Goal: Task Accomplishment & Management: Manage account settings

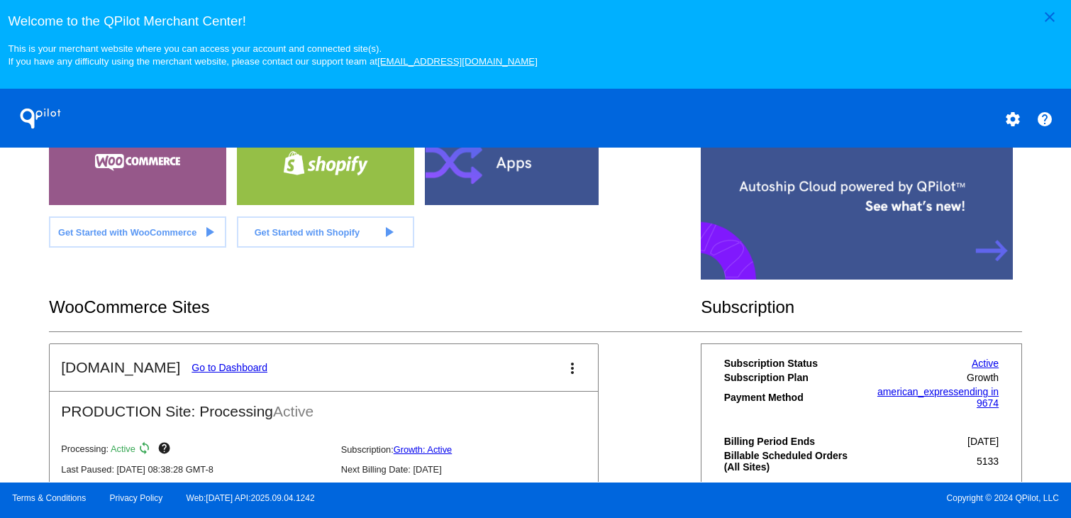
scroll to position [496, 0]
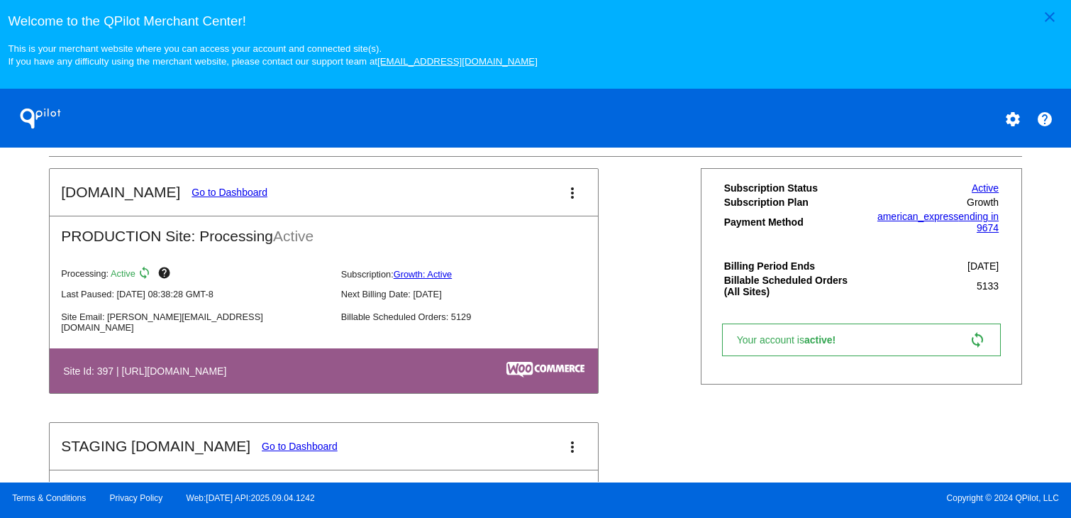
click at [239, 198] on link "Go to Dashboard" at bounding box center [229, 191] width 76 height 11
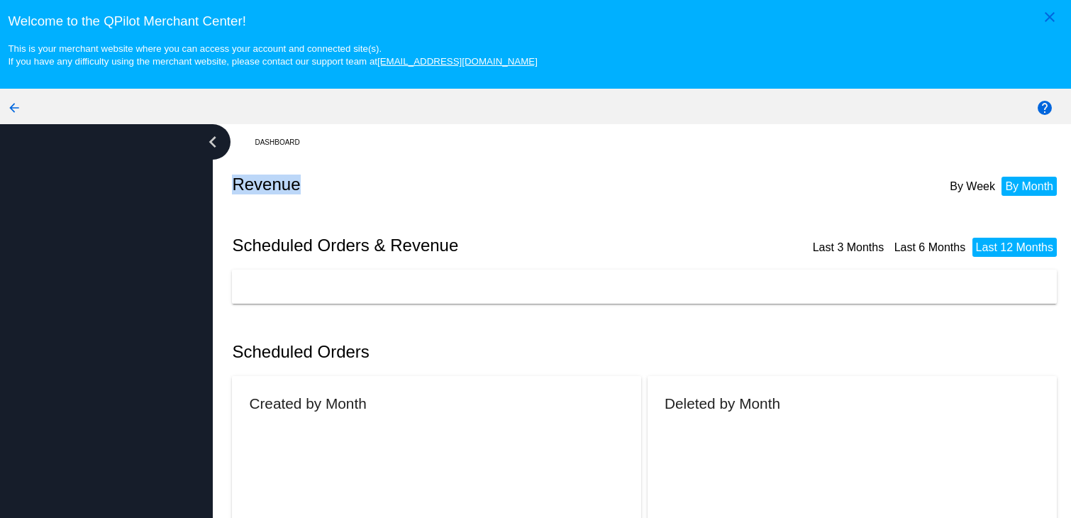
click at [239, 200] on div "Revenue By Week By Month" at bounding box center [647, 184] width 830 height 48
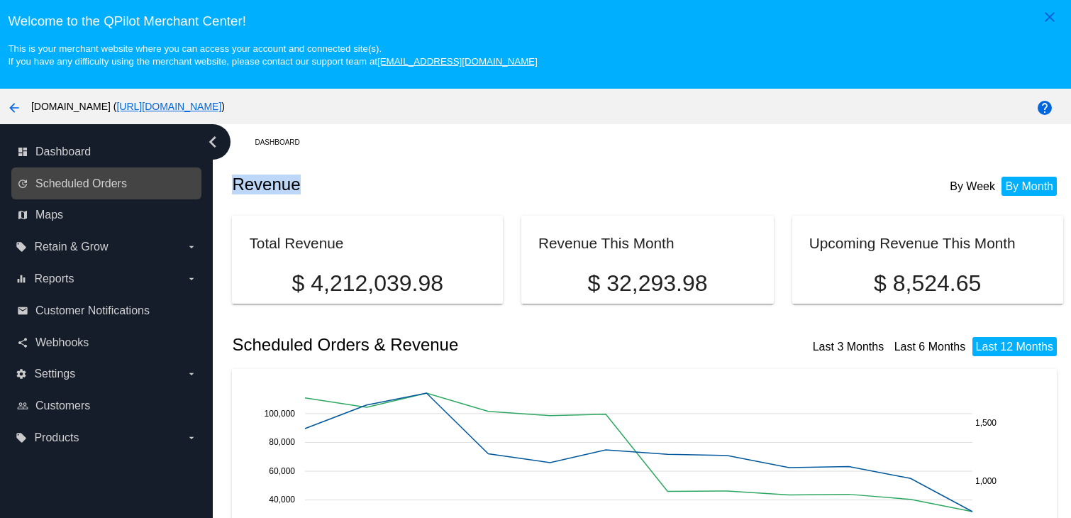
click at [93, 172] on div "update Scheduled Orders" at bounding box center [106, 183] width 190 height 32
click at [87, 174] on link "update Scheduled Orders" at bounding box center [107, 183] width 180 height 23
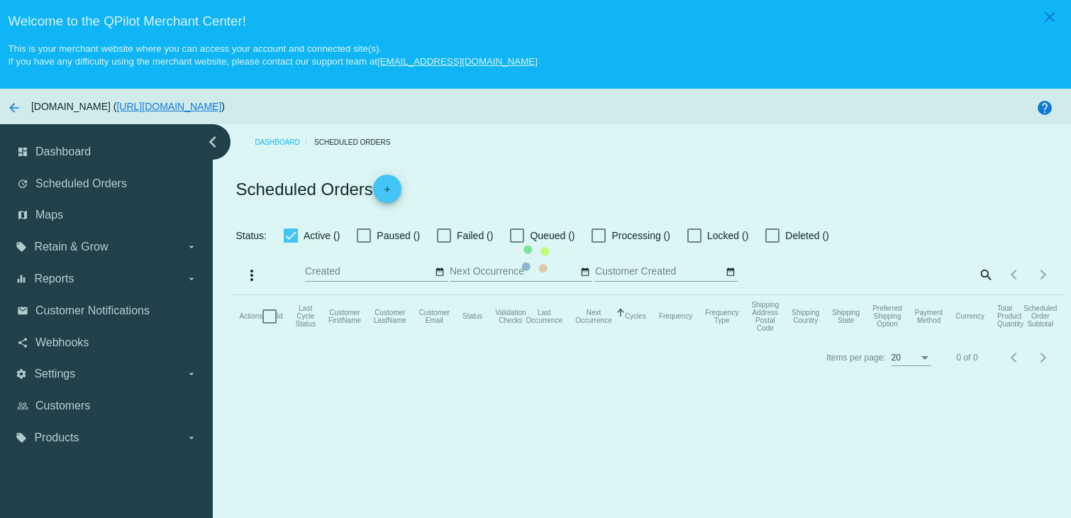
checkbox input "true"
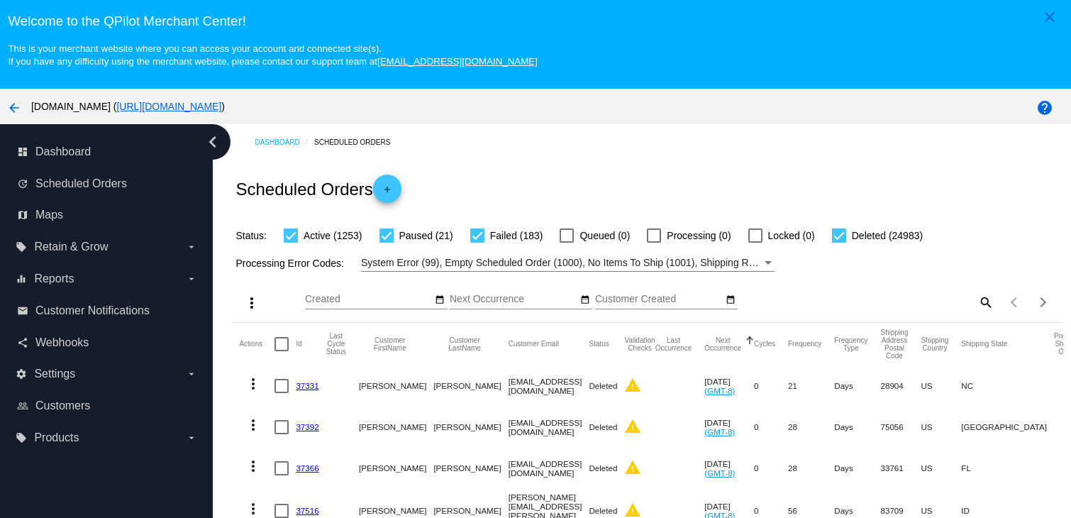
click at [976, 303] on mat-icon "search" at bounding box center [984, 302] width 17 height 22
click at [893, 309] on div at bounding box center [890, 308] width 207 height 1
click at [888, 305] on input "Search" at bounding box center [890, 299] width 207 height 11
paste input "[PERSON_NAME][EMAIL_ADDRESS][PERSON_NAME][DOMAIN_NAME]"
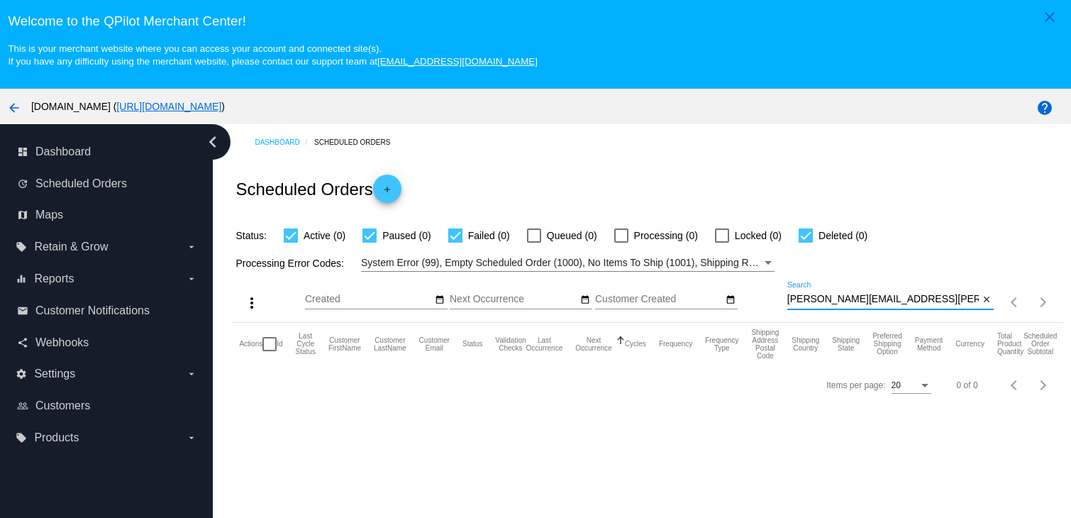
scroll to position [71, 0]
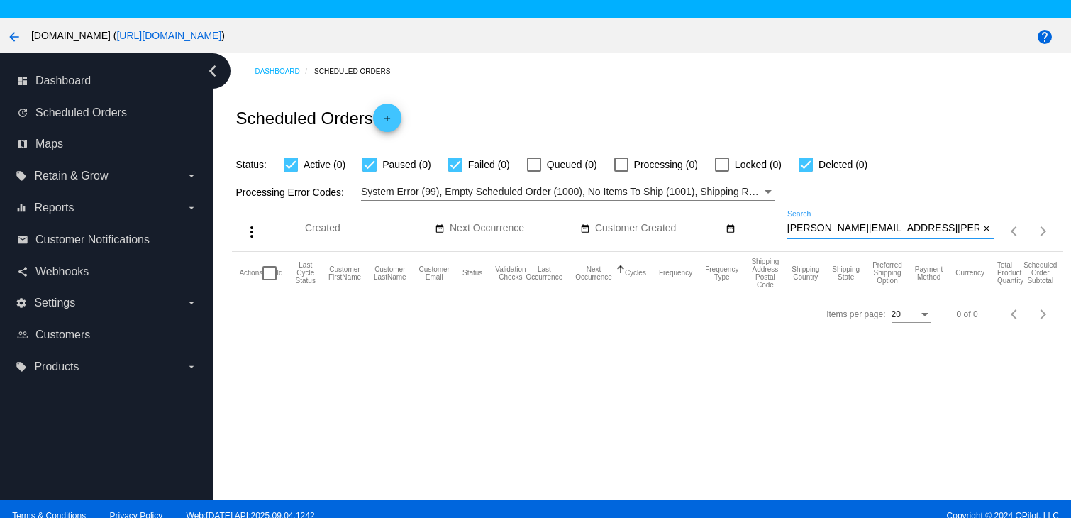
click at [900, 234] on input "[PERSON_NAME][EMAIL_ADDRESS][PERSON_NAME][DOMAIN_NAME]" at bounding box center [883, 228] width 192 height 11
paste input "[PERSON_NAME]"
type input "[PERSON_NAME]"
click at [983, 229] on button "close" at bounding box center [985, 228] width 15 height 15
click at [993, 229] on div "Items per page: 20 0 of 0" at bounding box center [1027, 231] width 69 height 40
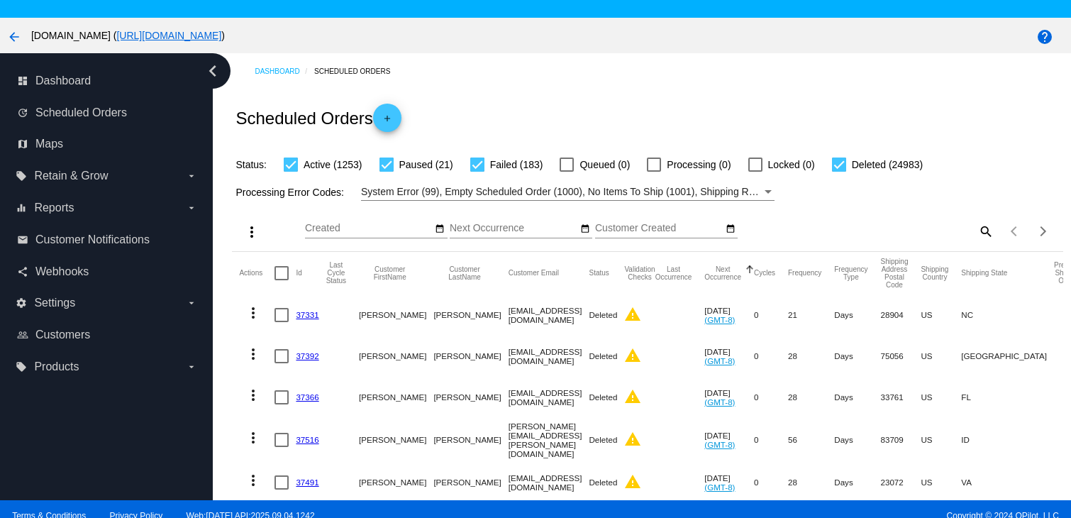
click at [976, 237] on mat-icon "search" at bounding box center [984, 231] width 17 height 22
click at [890, 230] on input "Search" at bounding box center [890, 228] width 207 height 11
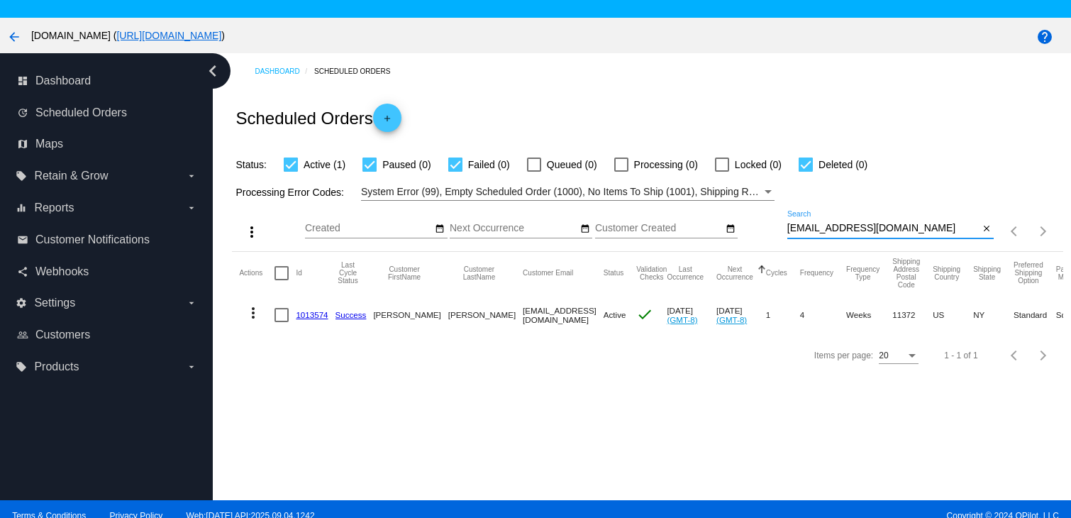
click at [247, 310] on mat-icon "more_vert" at bounding box center [253, 312] width 17 height 17
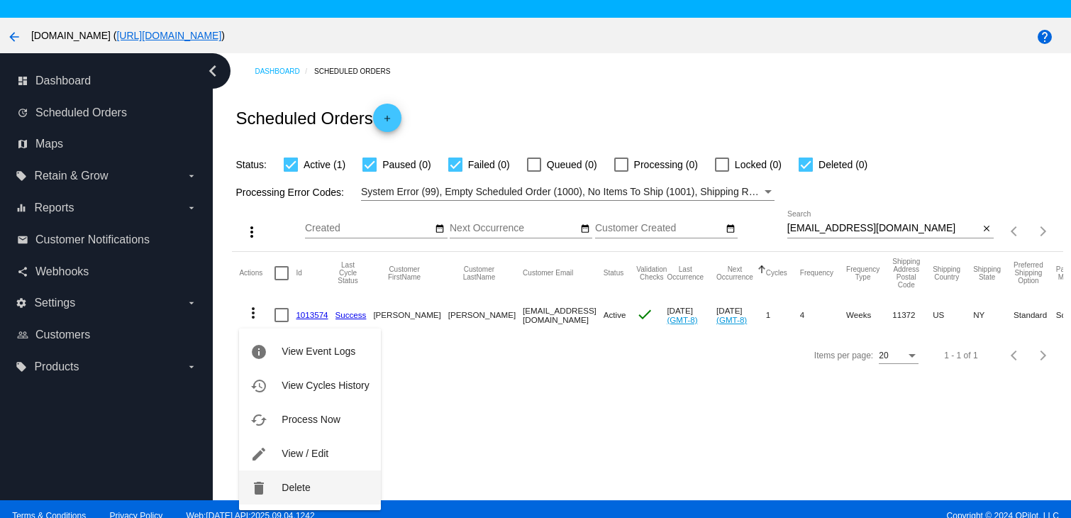
click at [274, 484] on button "delete Delete" at bounding box center [309, 487] width 141 height 34
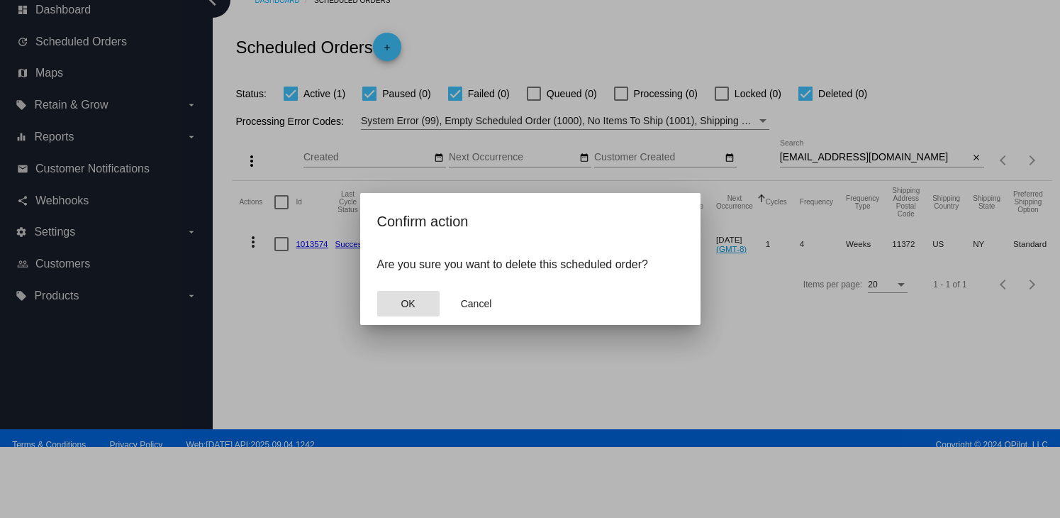
click at [405, 305] on span "OK" at bounding box center [408, 303] width 14 height 11
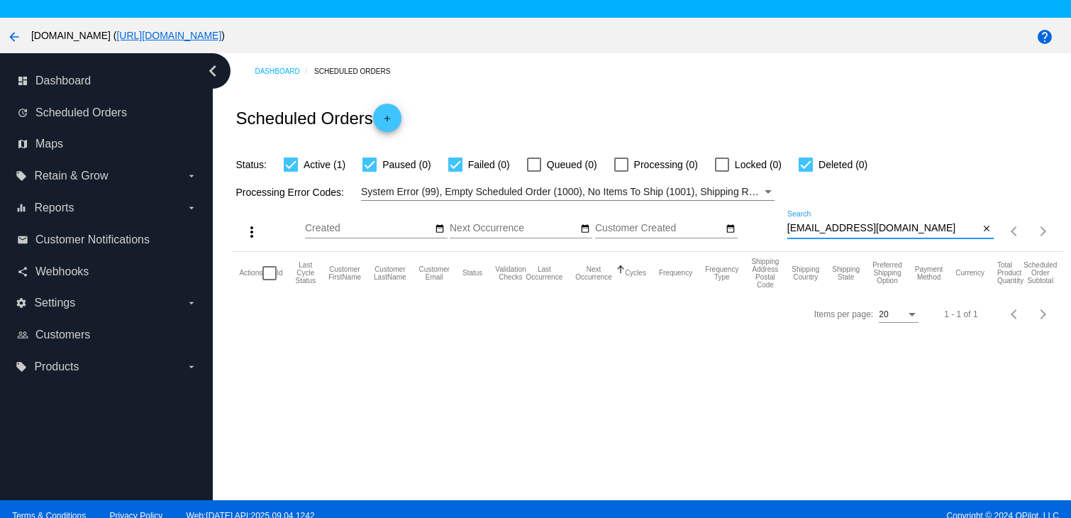
click at [900, 233] on input "[EMAIL_ADDRESS][DOMAIN_NAME]" at bounding box center [883, 228] width 192 height 11
type input "[EMAIL_ADDRESS][DOMAIN_NAME]"
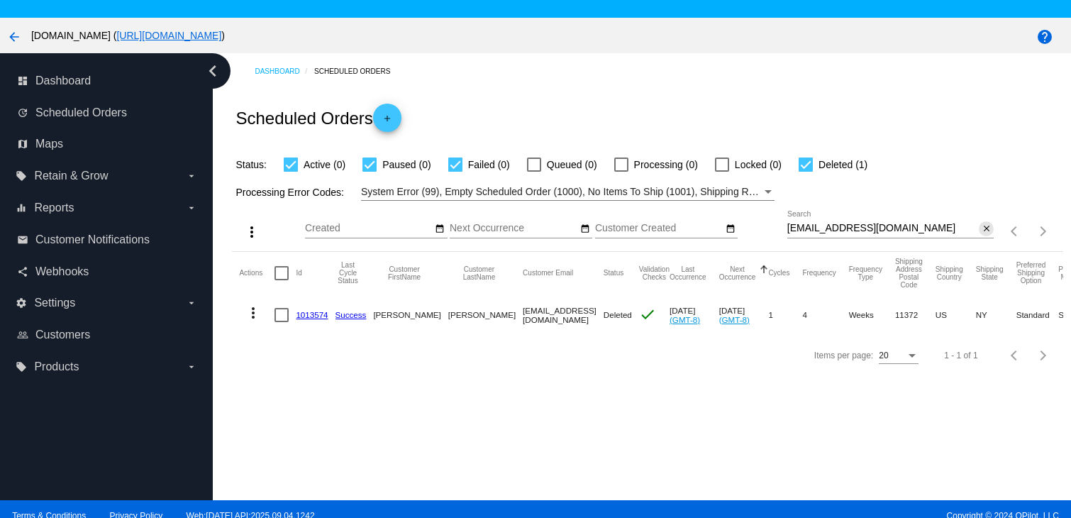
click at [981, 229] on mat-icon "close" at bounding box center [986, 228] width 10 height 11
